Goal: Navigation & Orientation: Find specific page/section

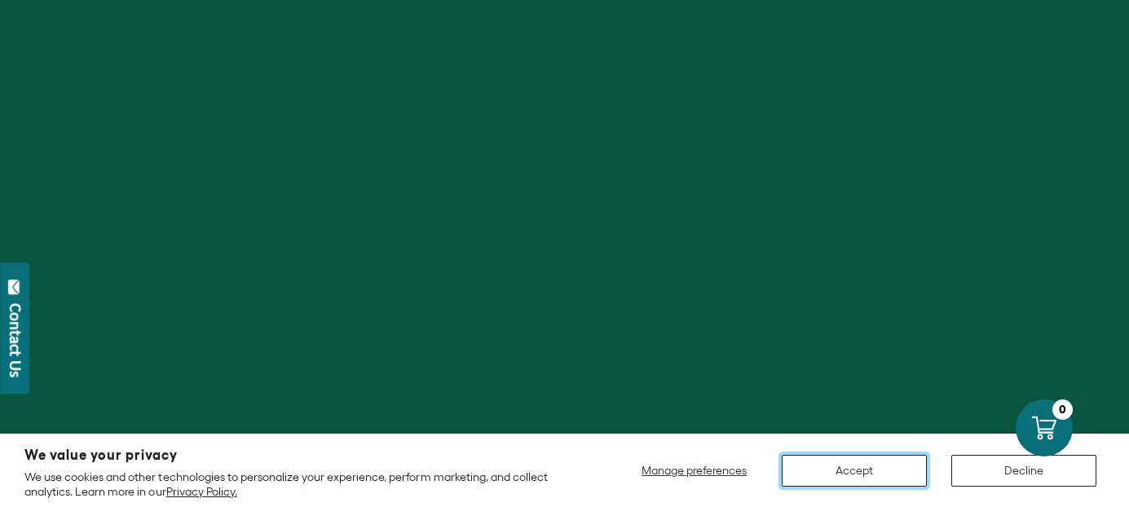
click at [859, 460] on button "Accept" at bounding box center [853, 471] width 145 height 32
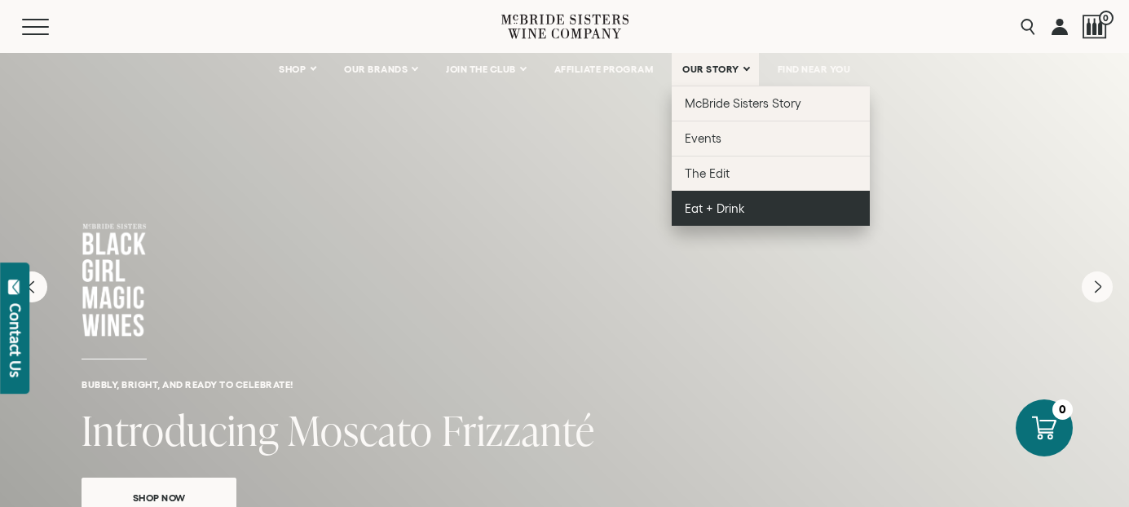
click at [725, 205] on span "Eat + Drink" at bounding box center [714, 208] width 60 height 14
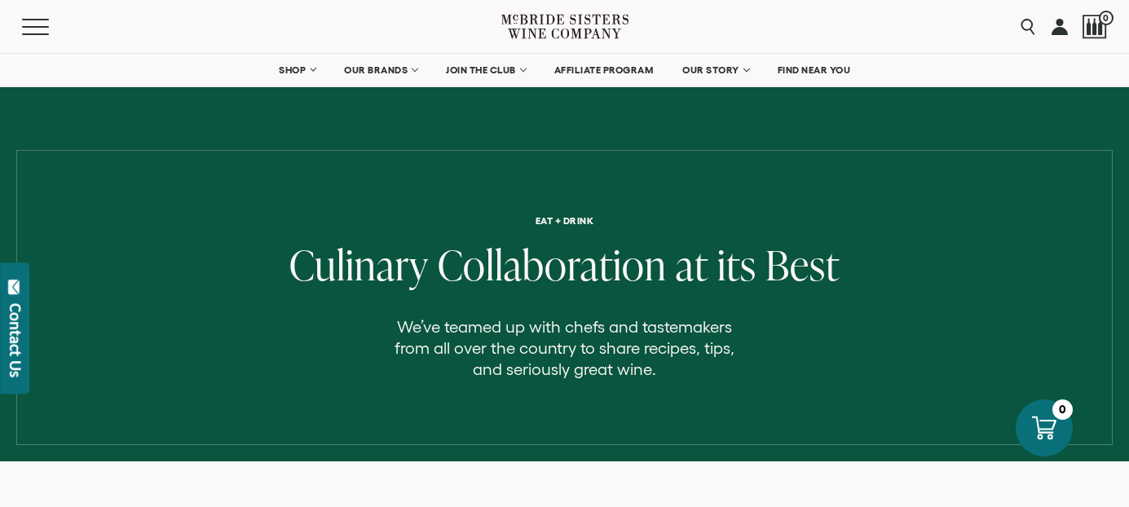
click at [534, 28] on icon at bounding box center [564, 26] width 127 height 46
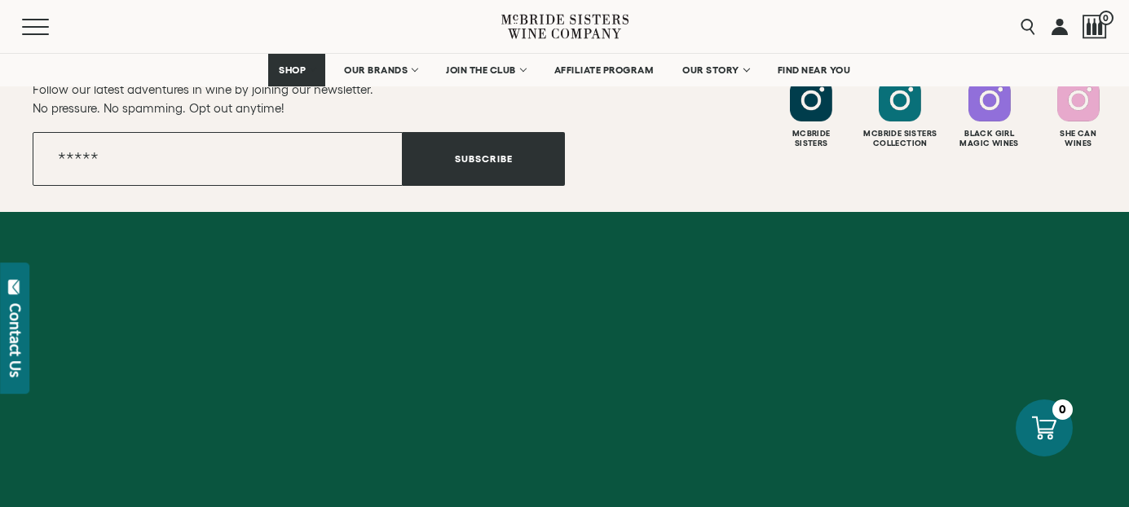
scroll to position [6687, 0]
